Goal: Task Accomplishment & Management: Manage account settings

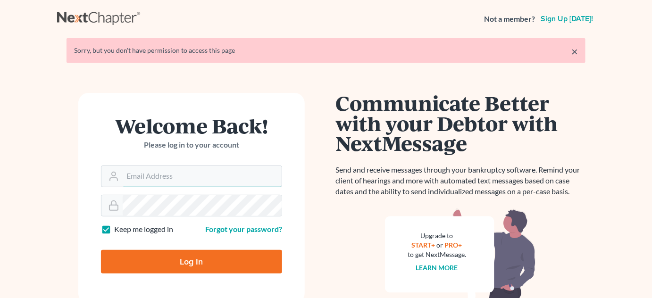
type input "kwilliams@klplawfirm.net"
drag, startPoint x: 0, startPoint y: 0, endPoint x: 172, endPoint y: 259, distance: 311.1
click at [172, 259] on input "Log In" at bounding box center [191, 262] width 181 height 24
type input "Thinking..."
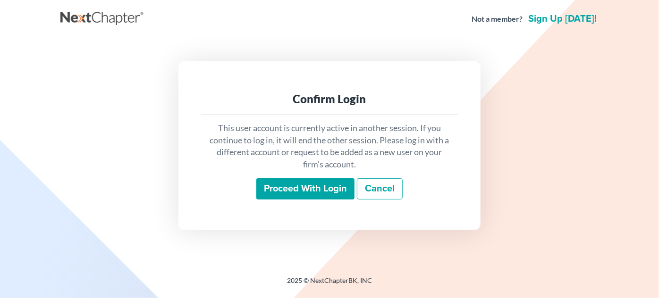
click at [285, 188] on input "Proceed with login" at bounding box center [305, 189] width 98 height 22
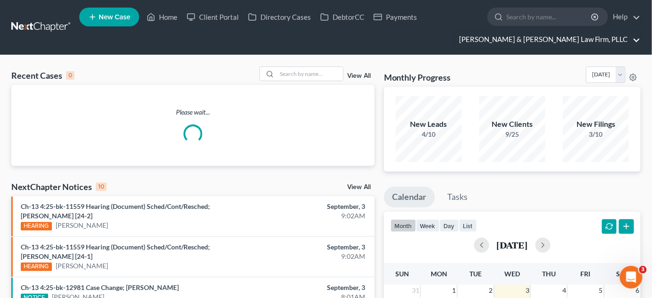
click at [565, 42] on link "[PERSON_NAME] & [PERSON_NAME] Law Firm, PLLC" at bounding box center [547, 39] width 186 height 17
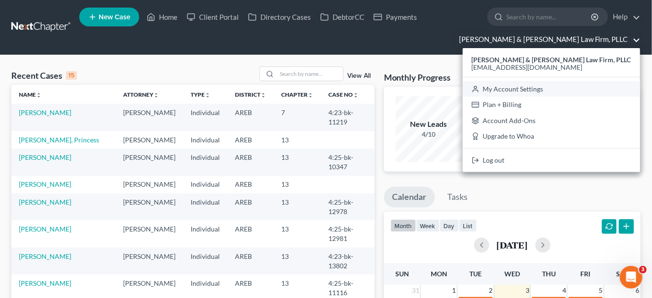
click at [561, 88] on link "My Account Settings" at bounding box center [551, 89] width 177 height 16
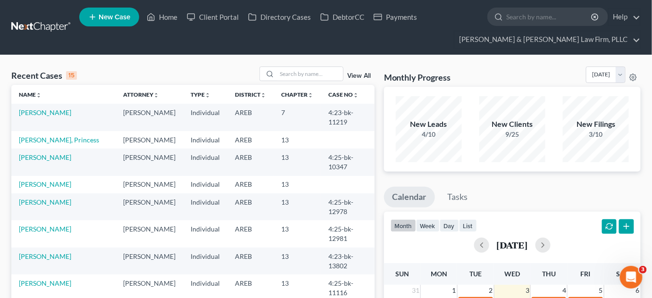
select select "23"
select select "2"
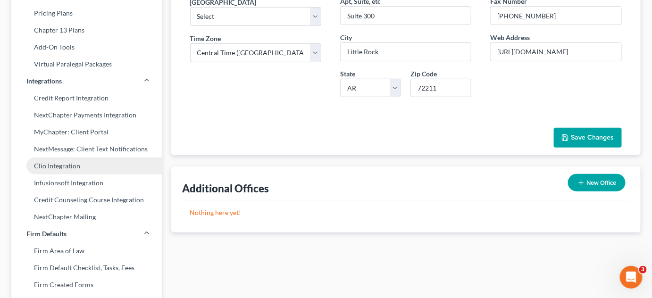
click at [74, 166] on link "Clio Integration" at bounding box center [86, 166] width 151 height 17
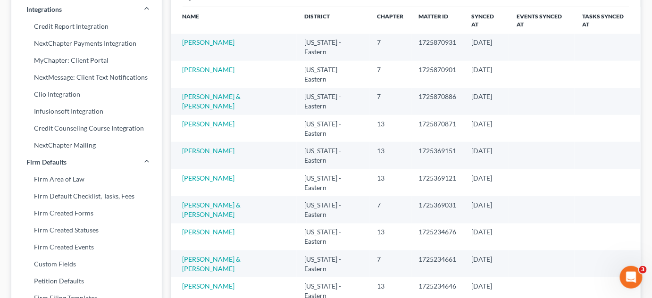
scroll to position [257, 0]
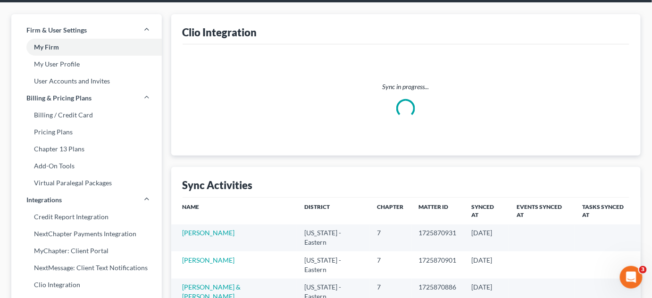
scroll to position [0, 0]
